Goal: Task Accomplishment & Management: Use online tool/utility

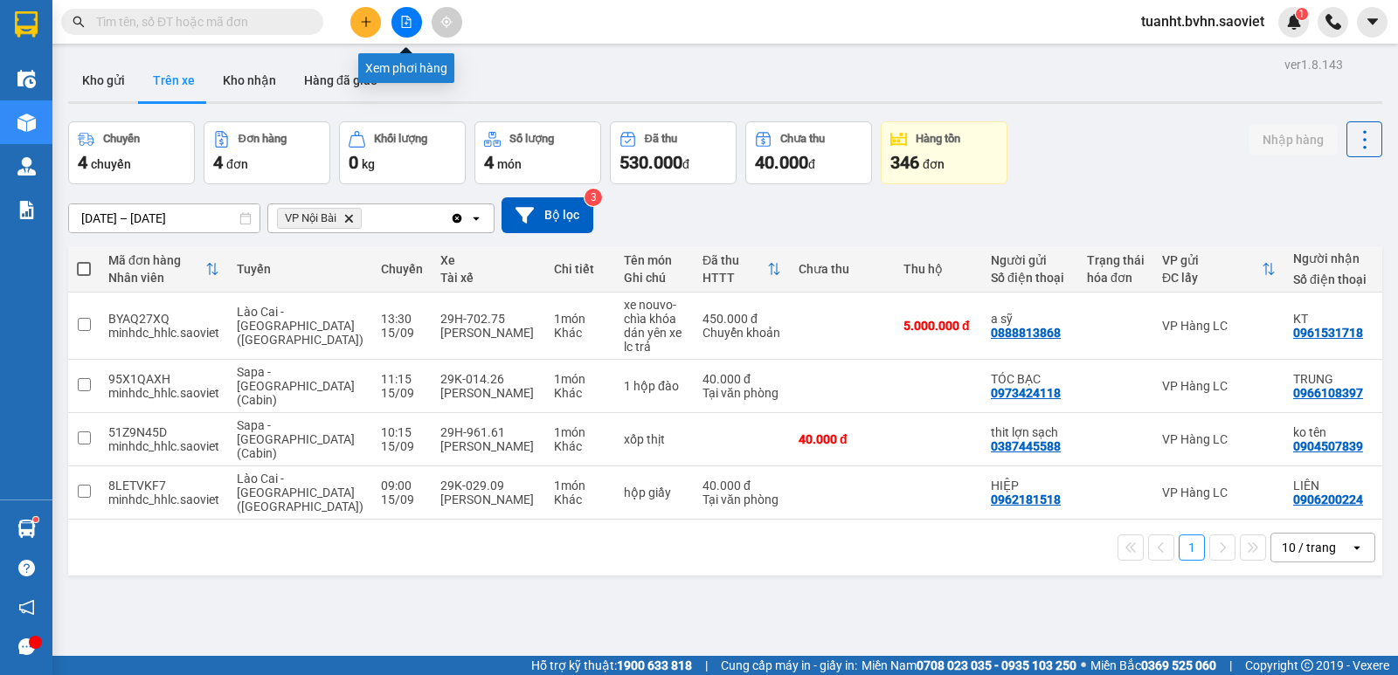
click at [415, 23] on button at bounding box center [406, 22] width 31 height 31
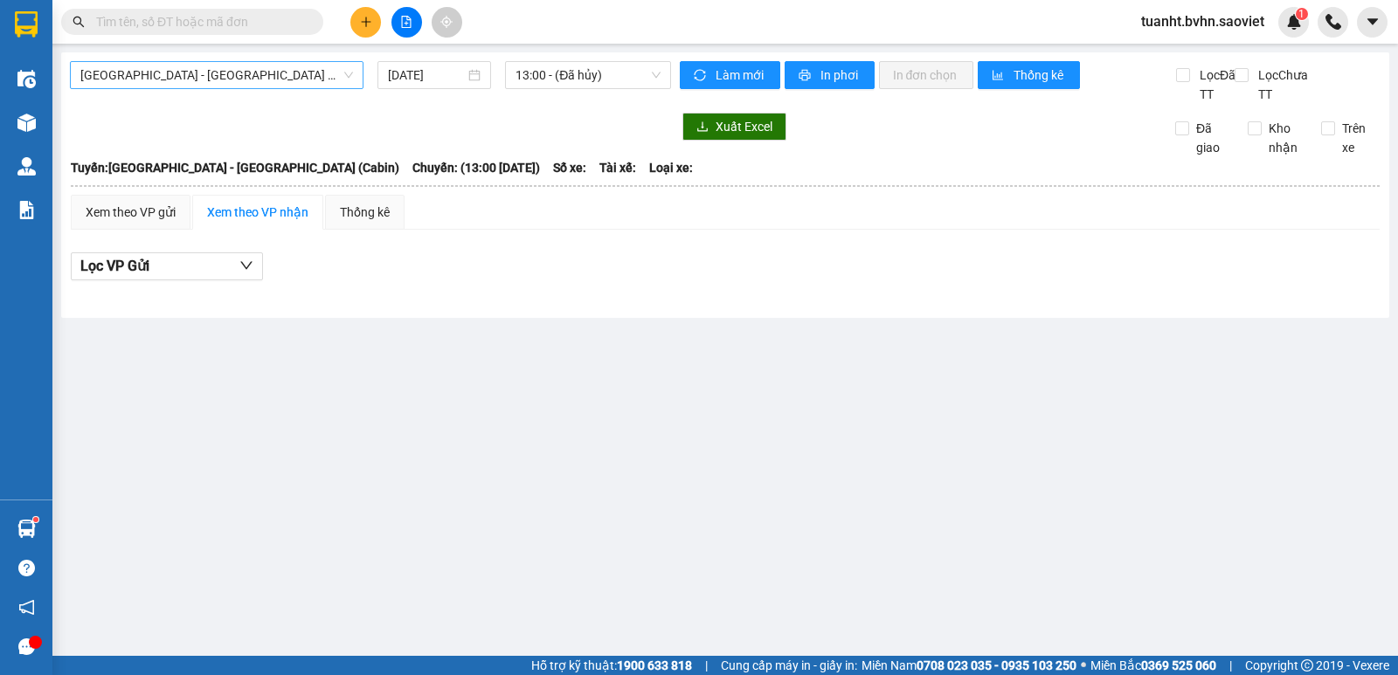
click at [277, 83] on span "[GEOGRAPHIC_DATA] - [GEOGRAPHIC_DATA] (Cabin)" at bounding box center [216, 75] width 273 height 26
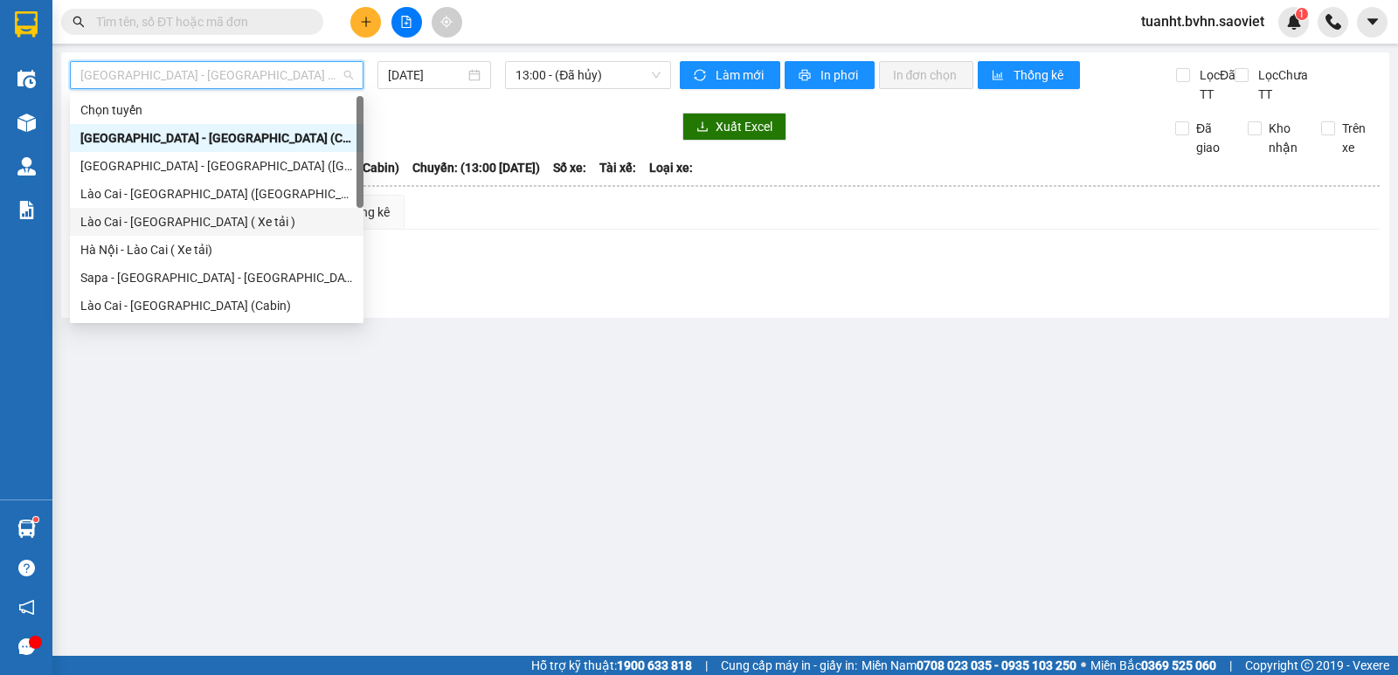
scroll to position [140, 0]
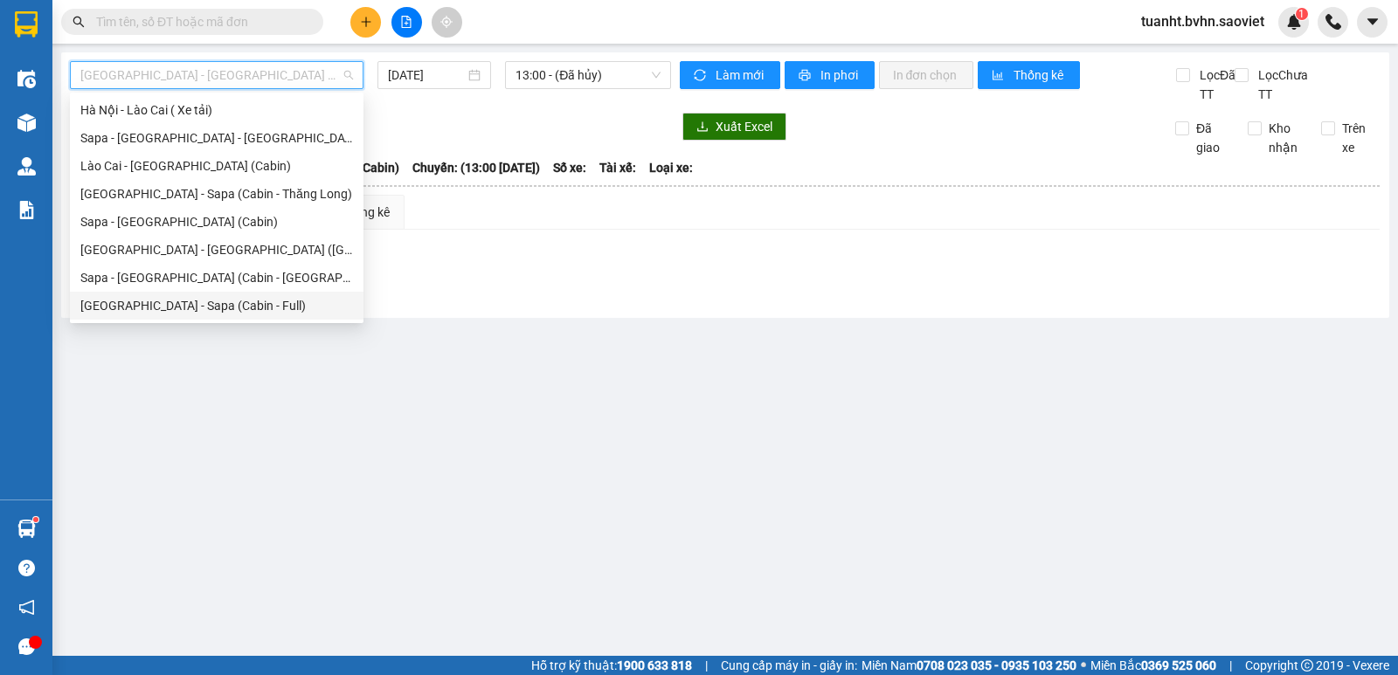
click at [226, 308] on div "[GEOGRAPHIC_DATA] - Sapa (Cabin - Full)" at bounding box center [216, 305] width 273 height 19
type input "[DATE]"
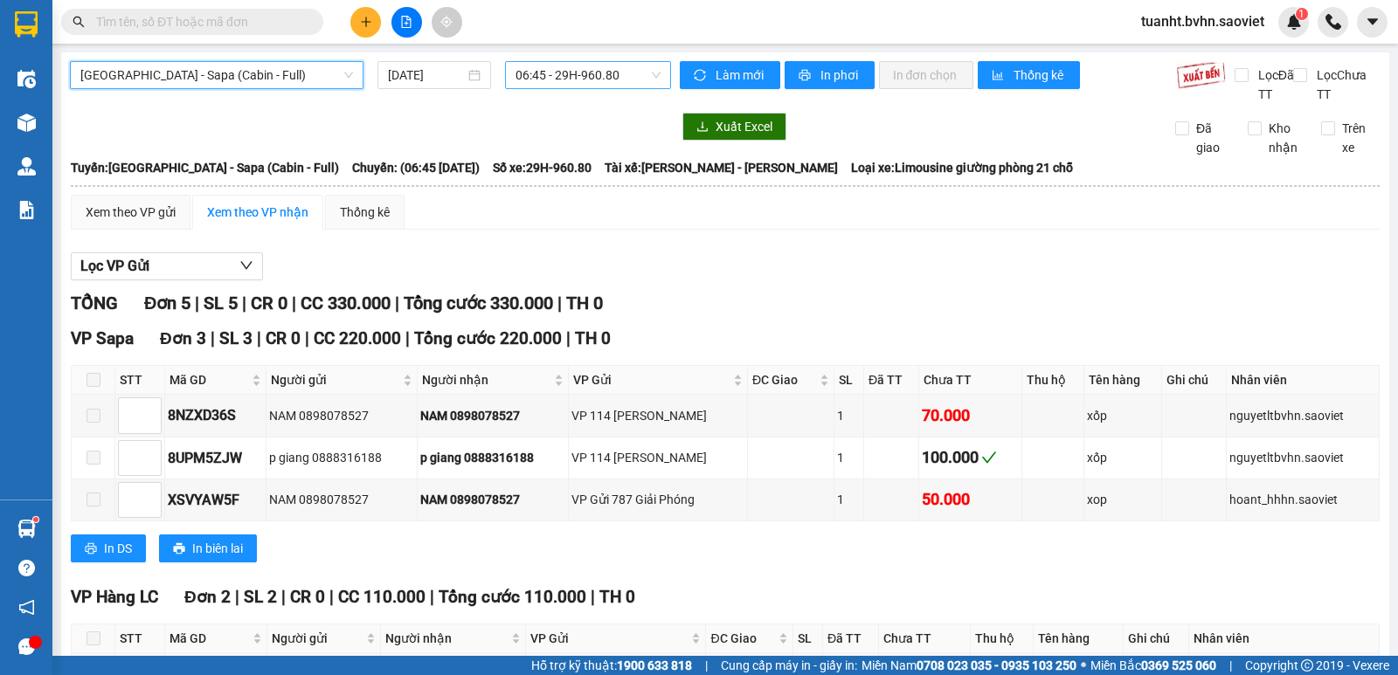
click at [590, 65] on span "06:45 - 29H-960.80" at bounding box center [588, 75] width 144 height 26
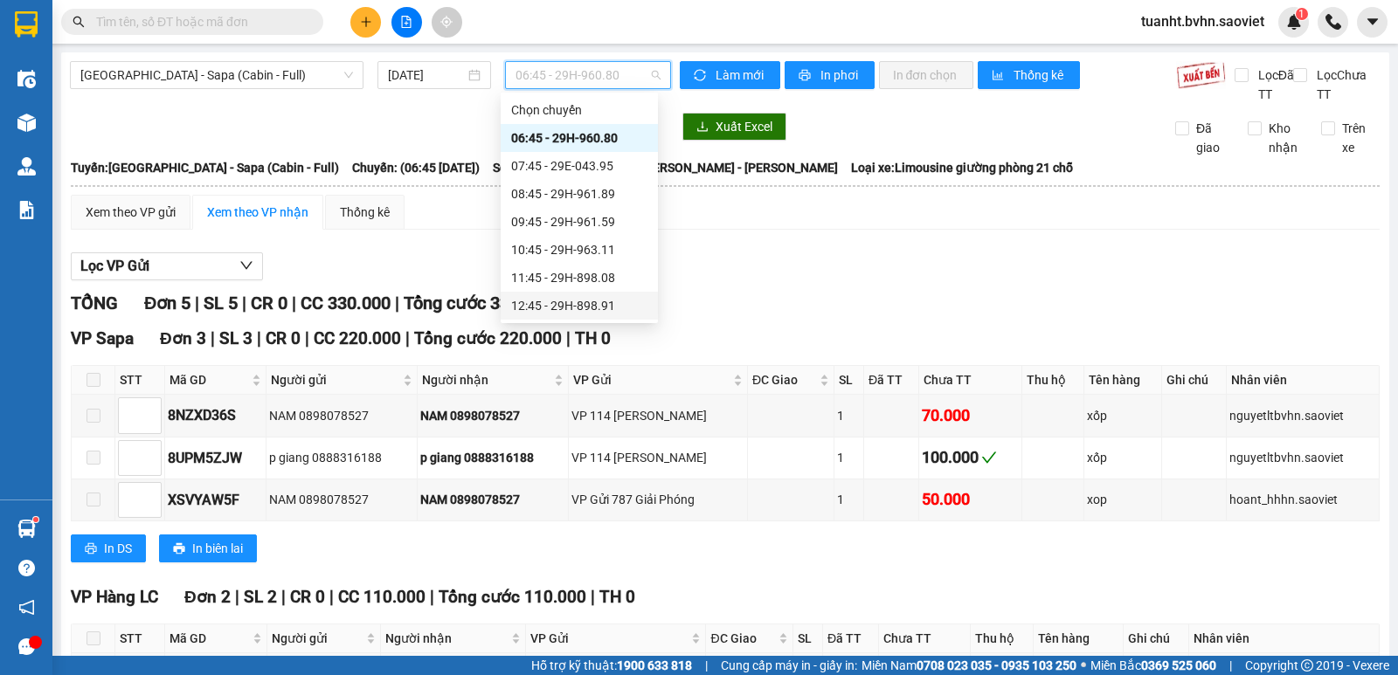
scroll to position [87, 0]
click at [606, 247] on div "13:45 - 29F-032.69" at bounding box center [579, 246] width 136 height 19
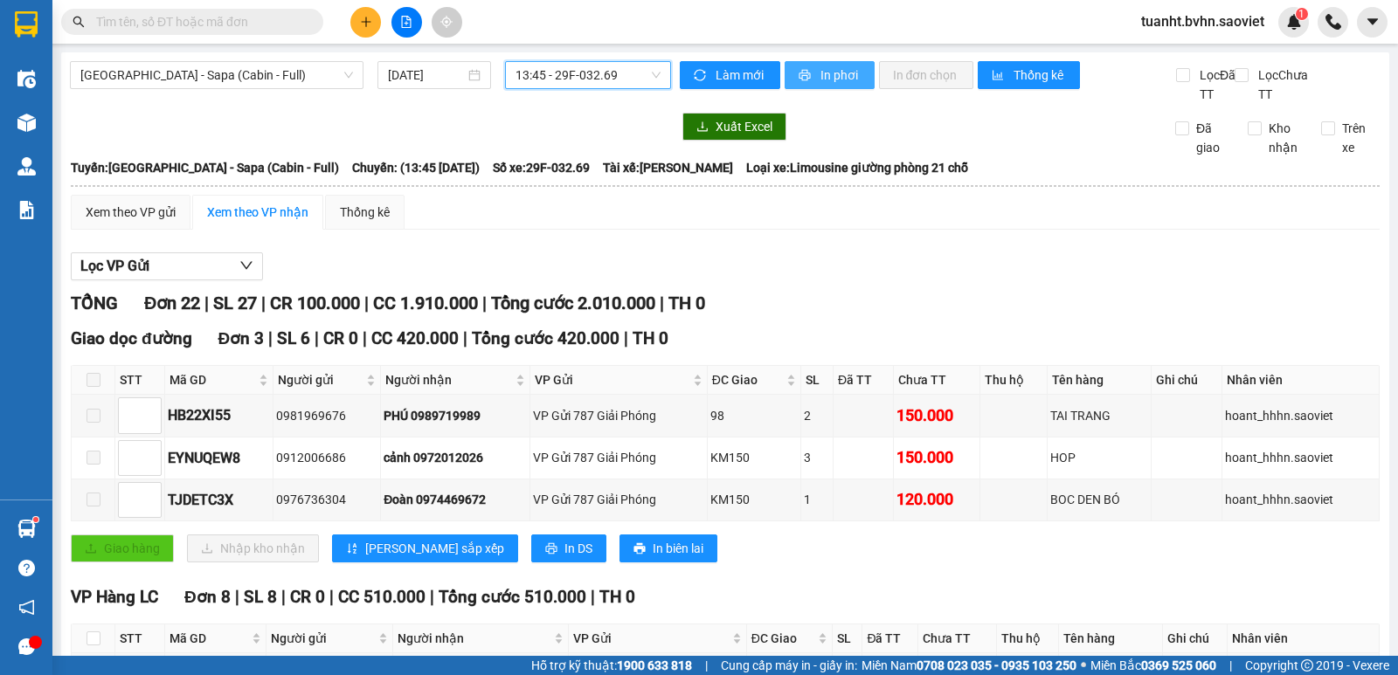
click at [820, 70] on span "In phơi" at bounding box center [840, 75] width 40 height 19
